Goal: Task Accomplishment & Management: Use online tool/utility

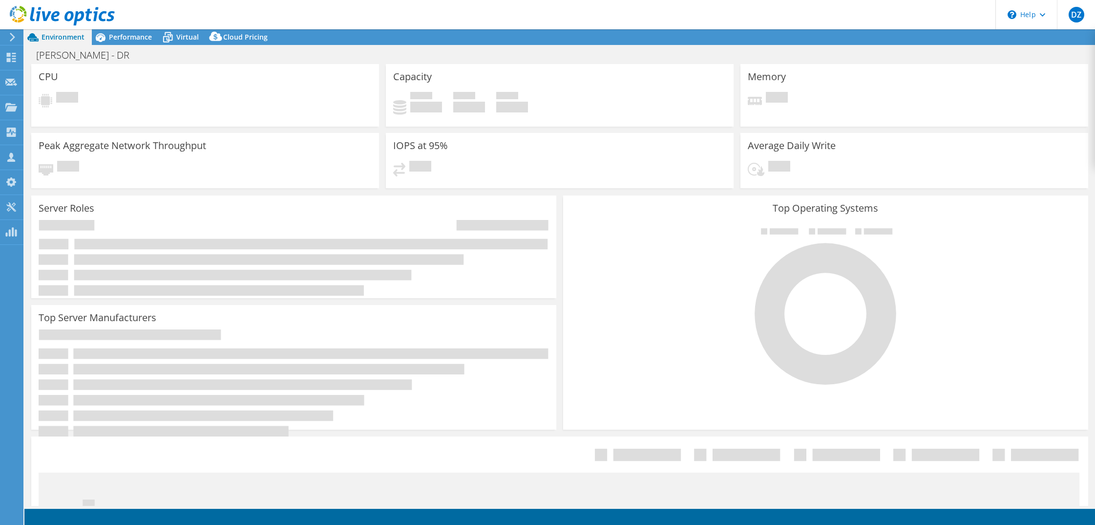
select select "USD"
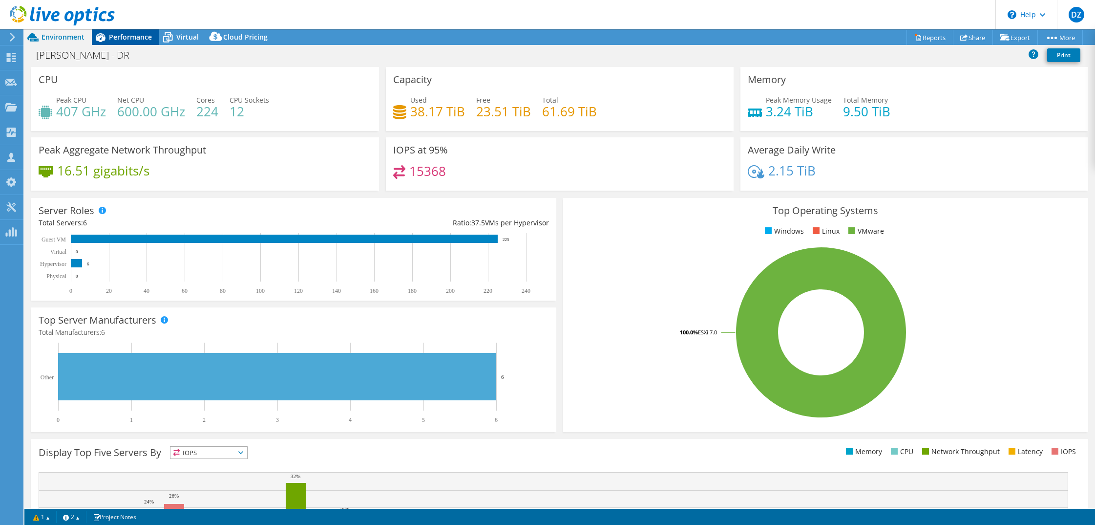
click at [140, 38] on span "Performance" at bounding box center [130, 36] width 43 height 9
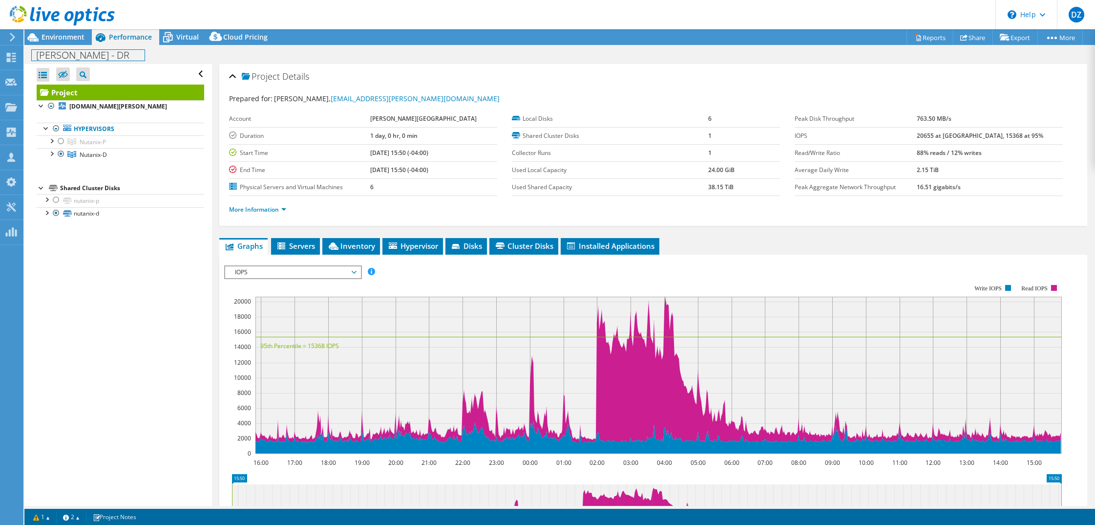
click at [81, 55] on h1 "Bates - DR" at bounding box center [88, 55] width 113 height 11
click at [145, 54] on link at bounding box center [152, 54] width 14 height 12
click at [70, 38] on span "Environment" at bounding box center [63, 36] width 43 height 9
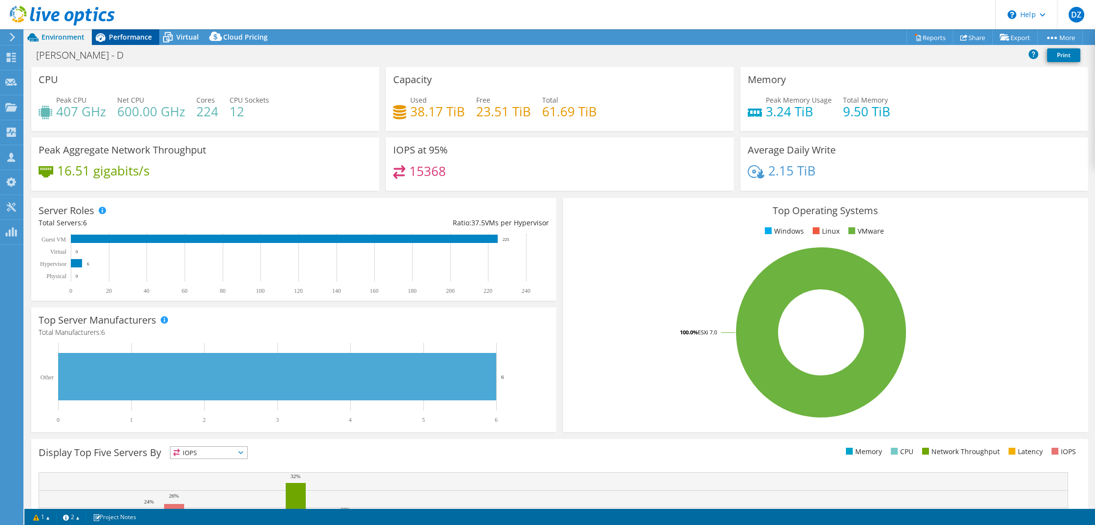
click at [118, 42] on div "Performance" at bounding box center [125, 37] width 67 height 16
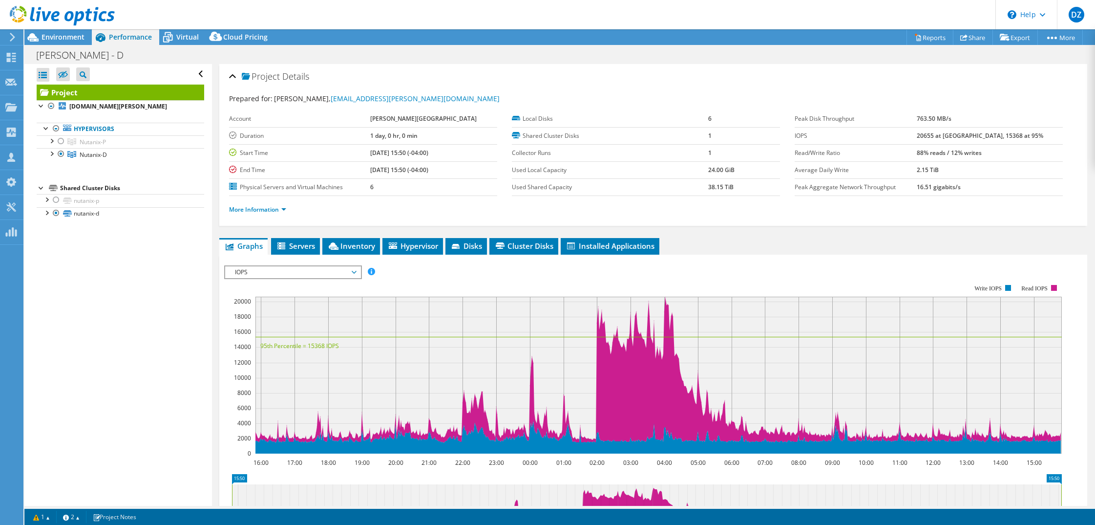
click at [867, 262] on div "IOPS Disk Throughput IO Size Latency Queue Depth CPU Percentage Memory Page Fau…" at bounding box center [653, 429] width 858 height 339
click at [85, 40] on div "Environment" at bounding box center [57, 37] width 67 height 16
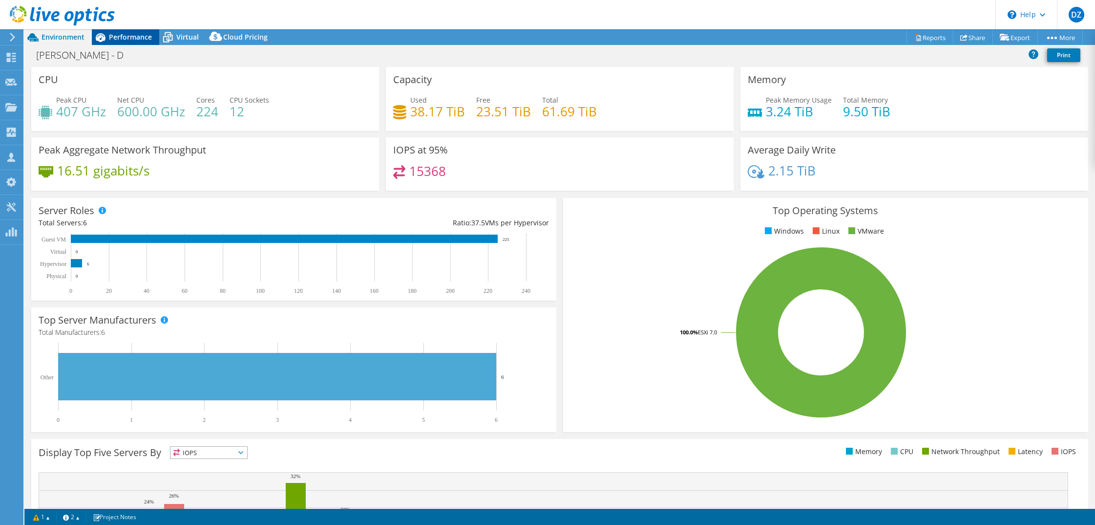
click at [116, 42] on div "Performance" at bounding box center [125, 37] width 67 height 16
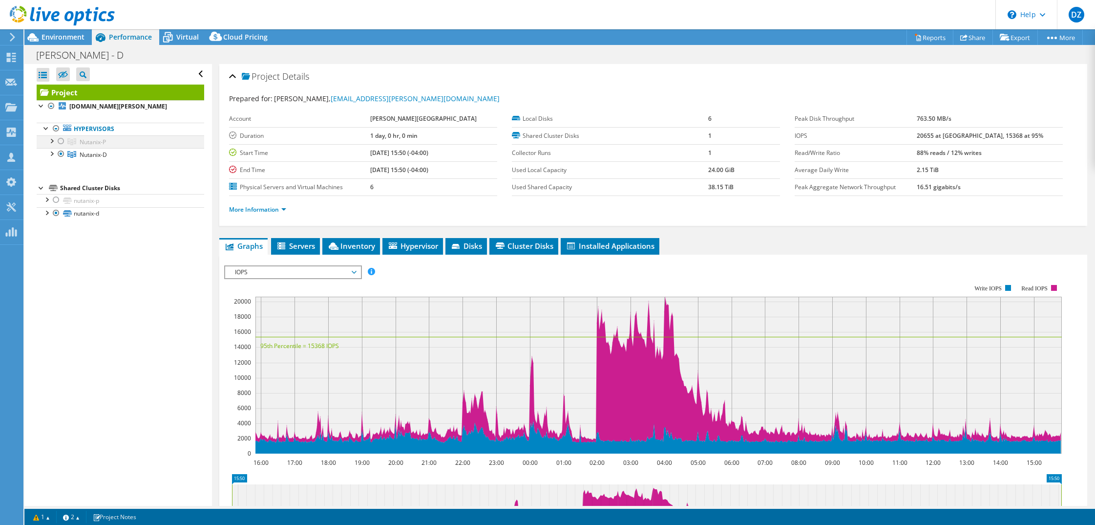
click at [62, 140] on div at bounding box center [61, 141] width 10 height 12
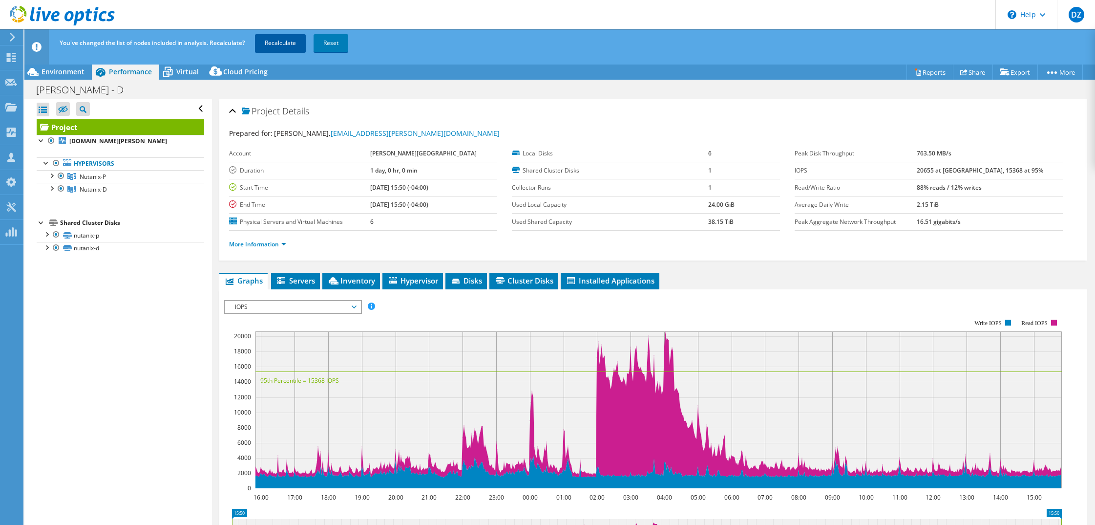
click at [290, 39] on link "Recalculate" at bounding box center [280, 43] width 51 height 18
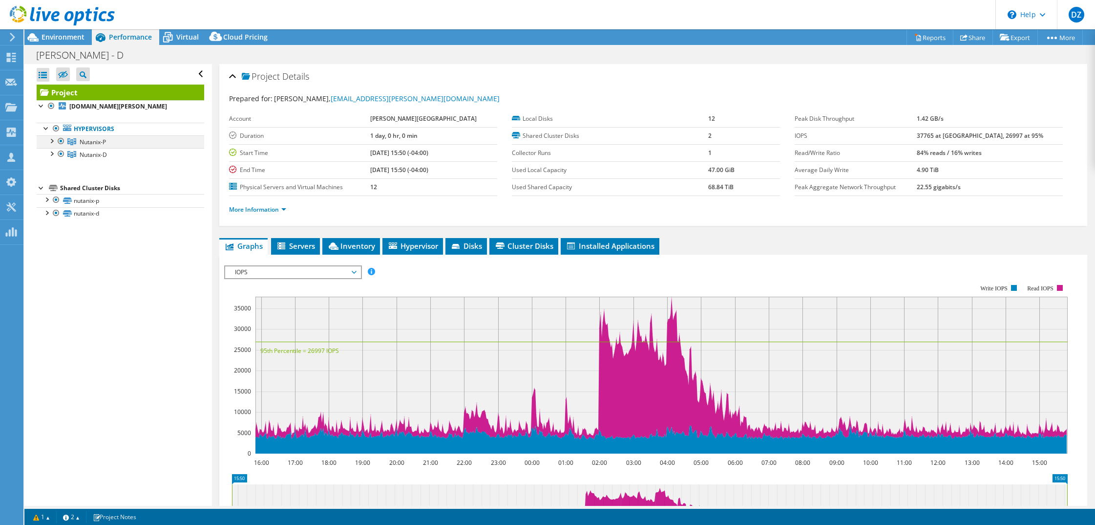
click at [62, 140] on div at bounding box center [61, 141] width 10 height 12
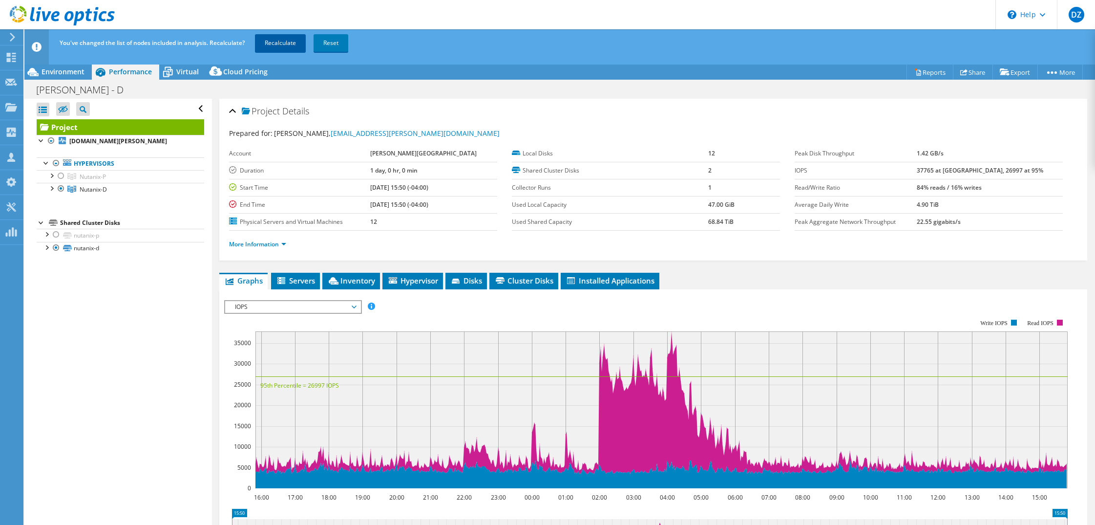
click at [276, 45] on link "Recalculate" at bounding box center [280, 43] width 51 height 18
click at [76, 67] on span "Environment" at bounding box center [63, 71] width 43 height 9
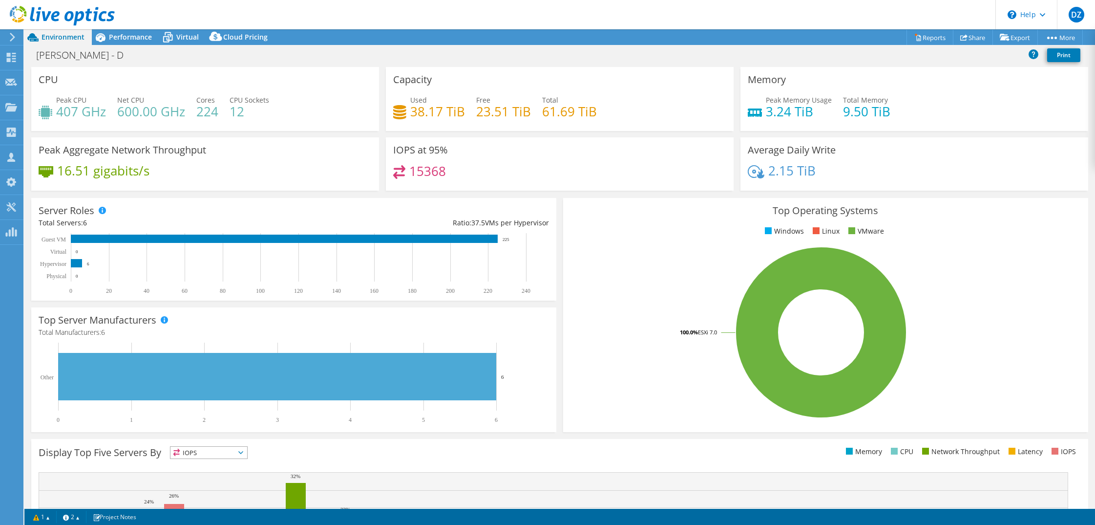
click at [787, 40] on div "Project Actions Project Actions Reports Share Export vSAN ReadyNode Sizer" at bounding box center [559, 37] width 1071 height 16
click at [138, 37] on span "Performance" at bounding box center [130, 36] width 43 height 9
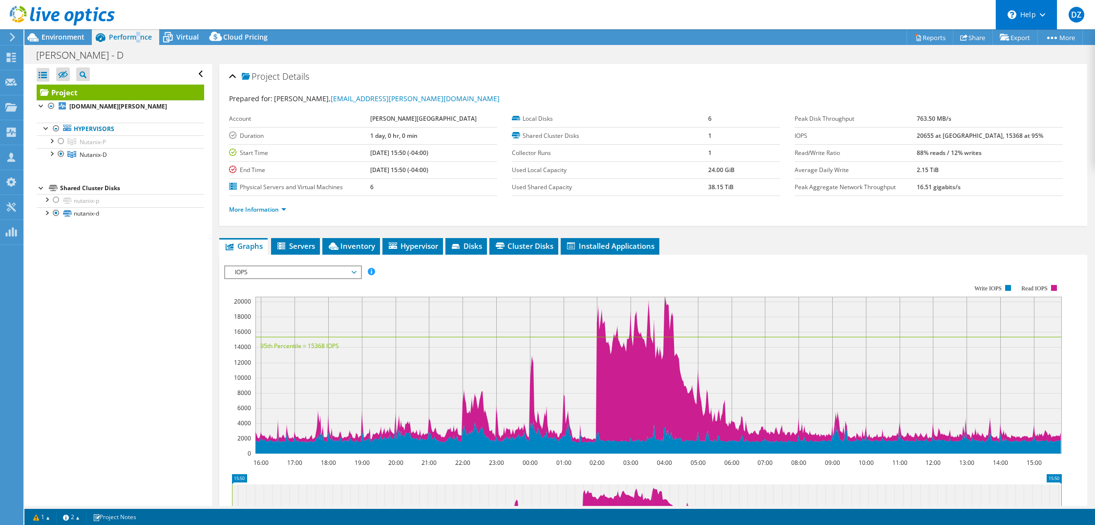
click at [1040, 18] on div "\n Help" at bounding box center [1027, 14] width 62 height 29
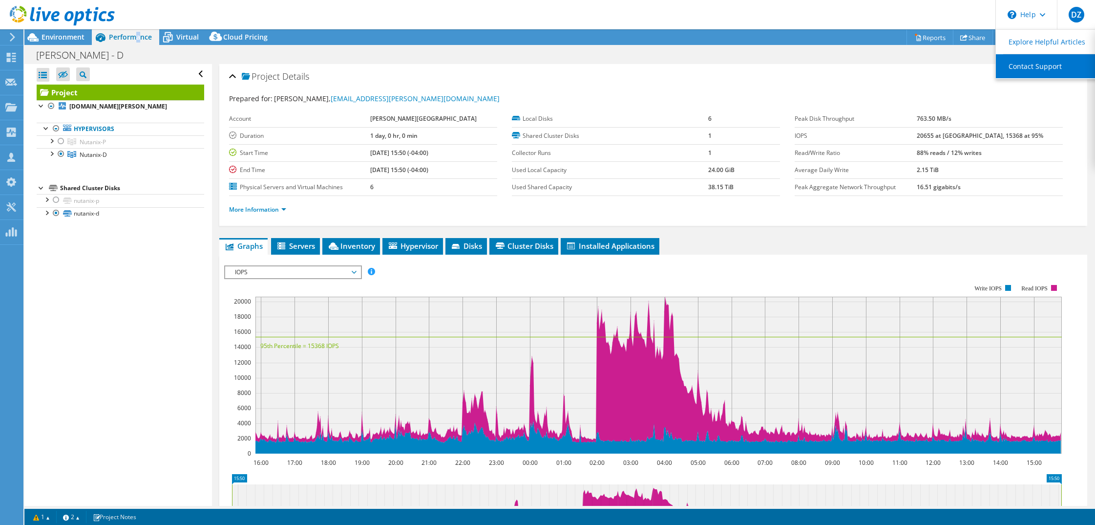
click at [1045, 66] on link "Contact Support" at bounding box center [1050, 66] width 109 height 24
click at [76, 40] on span "Environment" at bounding box center [63, 36] width 43 height 9
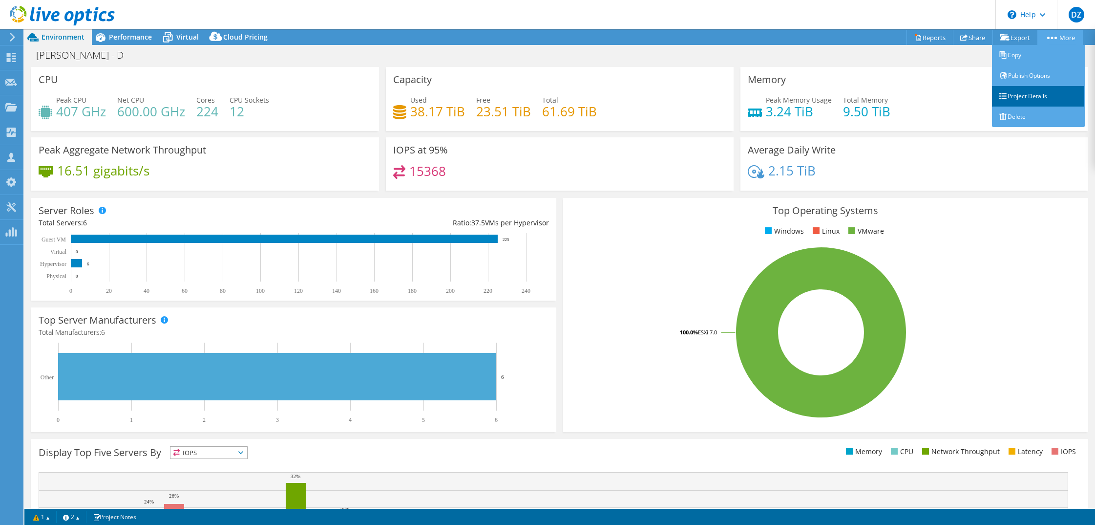
click at [1041, 99] on link "Project Details" at bounding box center [1038, 96] width 93 height 21
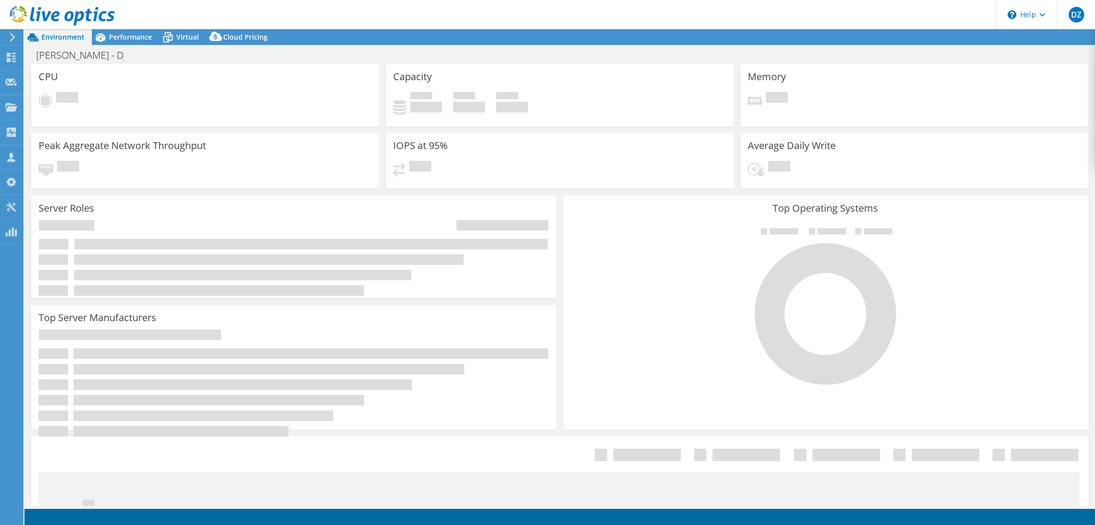
select select "USD"
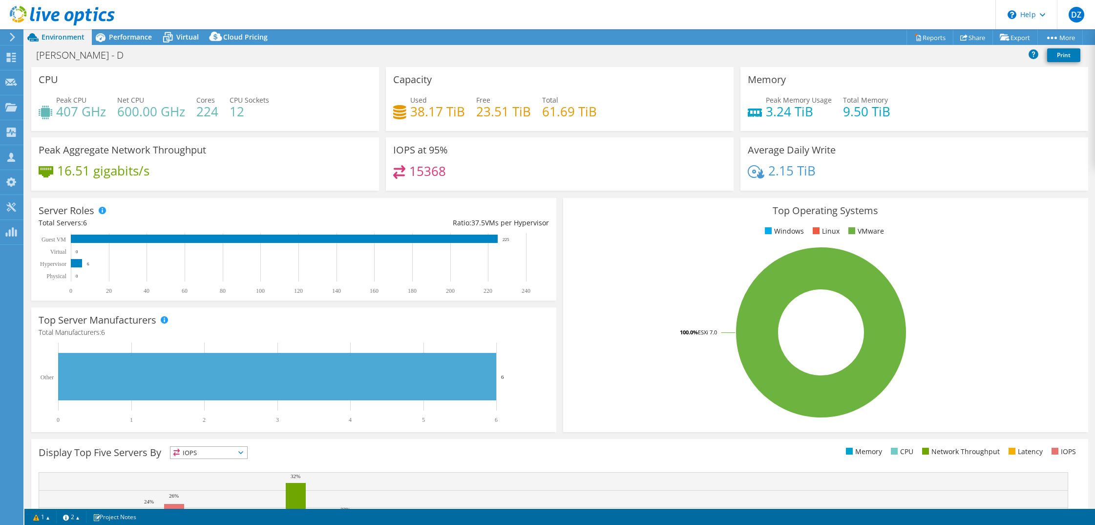
click at [513, 115] on h4 "23.51 TiB" at bounding box center [503, 111] width 55 height 11
